Goal: Task Accomplishment & Management: Use online tool/utility

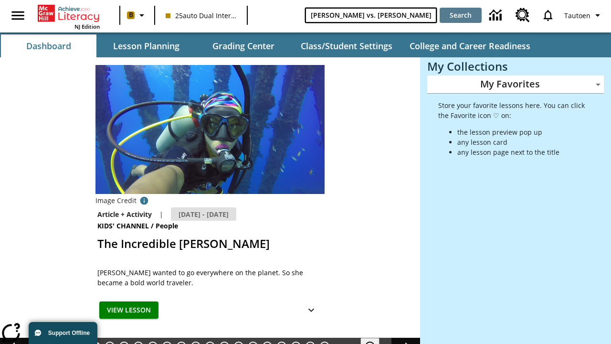
type input "[PERSON_NAME] vs. [PERSON_NAME]"
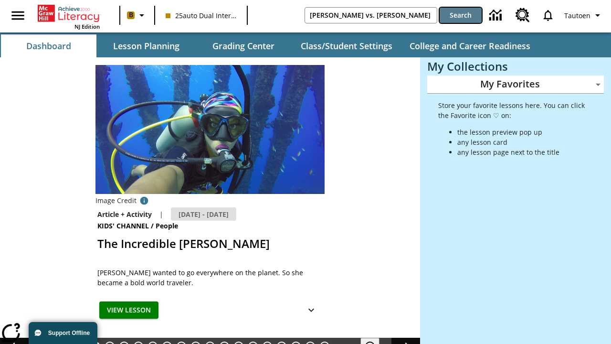
click at [460, 15] on button "Search" at bounding box center [460, 15] width 42 height 15
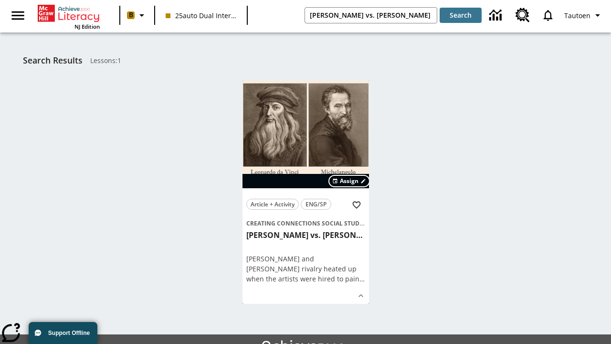
click at [349, 181] on span "Assign" at bounding box center [349, 181] width 19 height 9
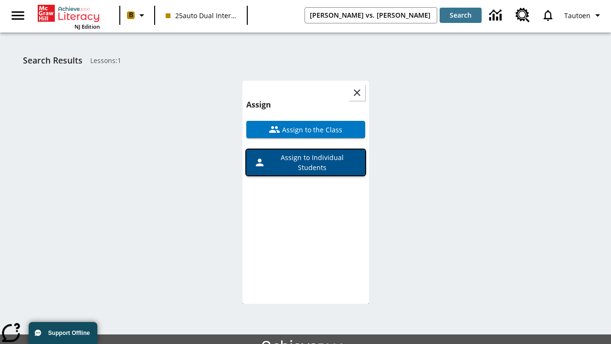
click at [305, 152] on span "Assign to Individual Students" at bounding box center [311, 162] width 92 height 20
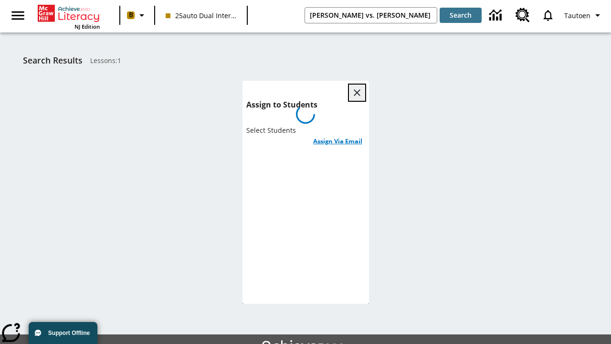
scroll to position [52, 0]
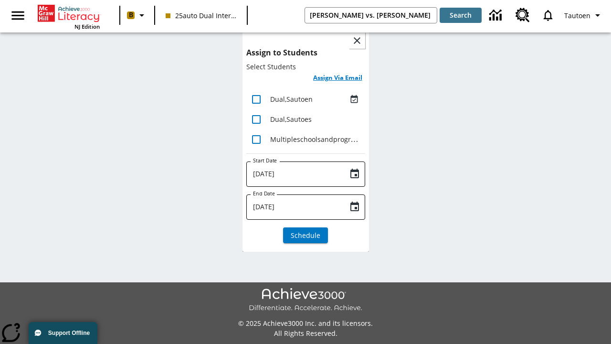
click at [256, 99] on input "lesson details" at bounding box center [256, 99] width 20 height 20
checkbox input "true"
click at [337, 78] on h6 "Assign Via Email" at bounding box center [337, 77] width 49 height 11
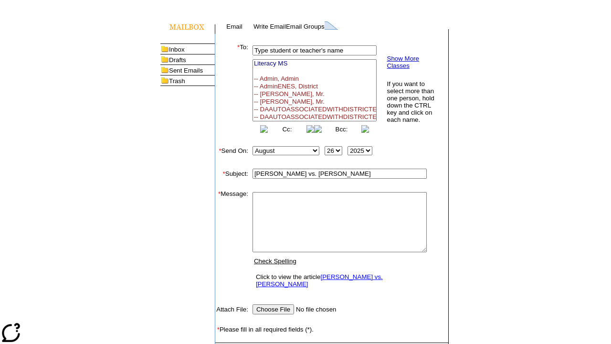
select select
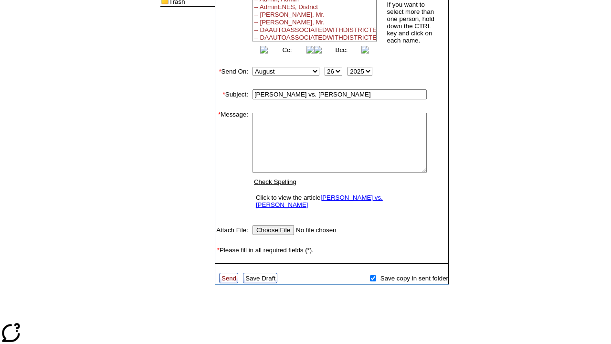
click at [229, 276] on link "Send" at bounding box center [228, 277] width 15 height 7
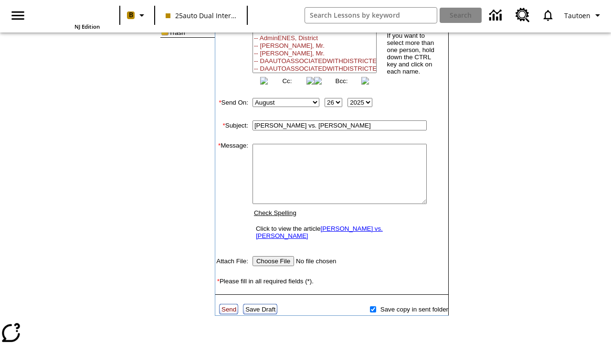
scroll to position [0, 0]
